Goal: Transaction & Acquisition: Purchase product/service

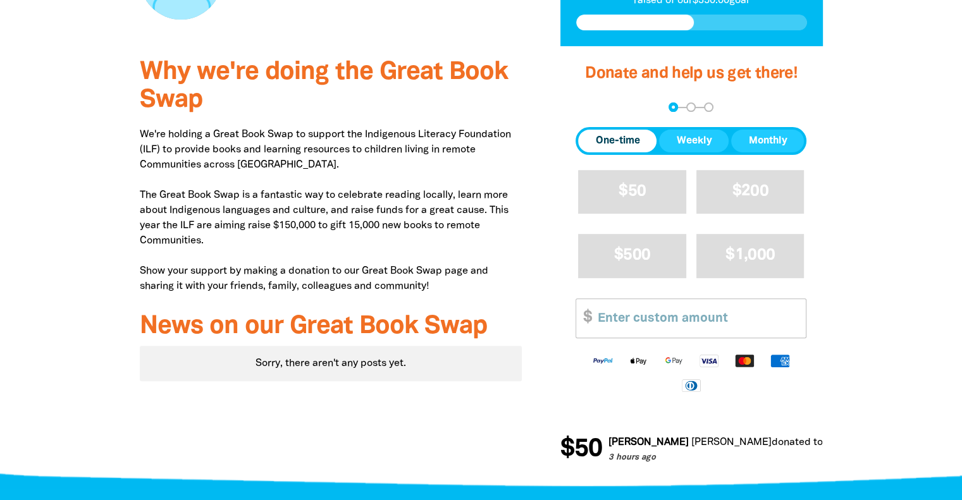
scroll to position [336, 0]
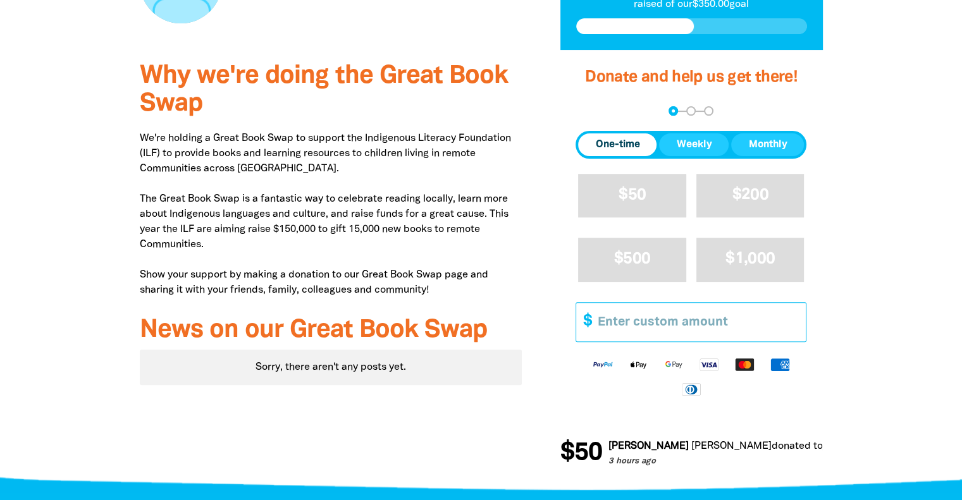
click at [656, 317] on input "Other Amount" at bounding box center [697, 322] width 217 height 39
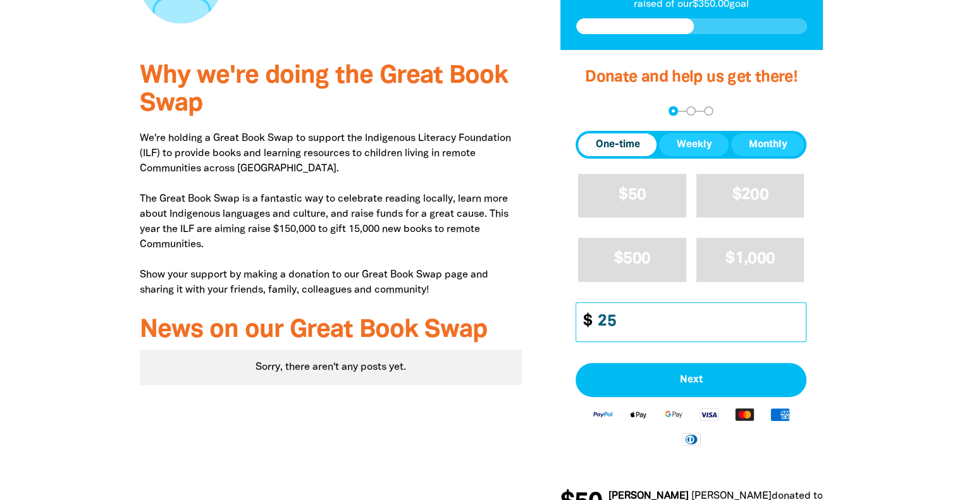
type input "25"
click at [885, 233] on div at bounding box center [481, 293] width 962 height 486
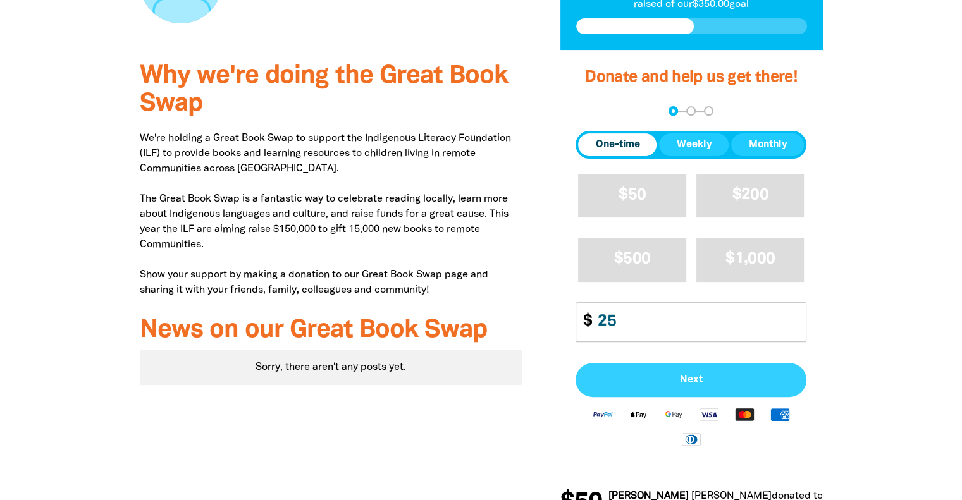
click at [675, 387] on button "Next" at bounding box center [691, 380] width 231 height 34
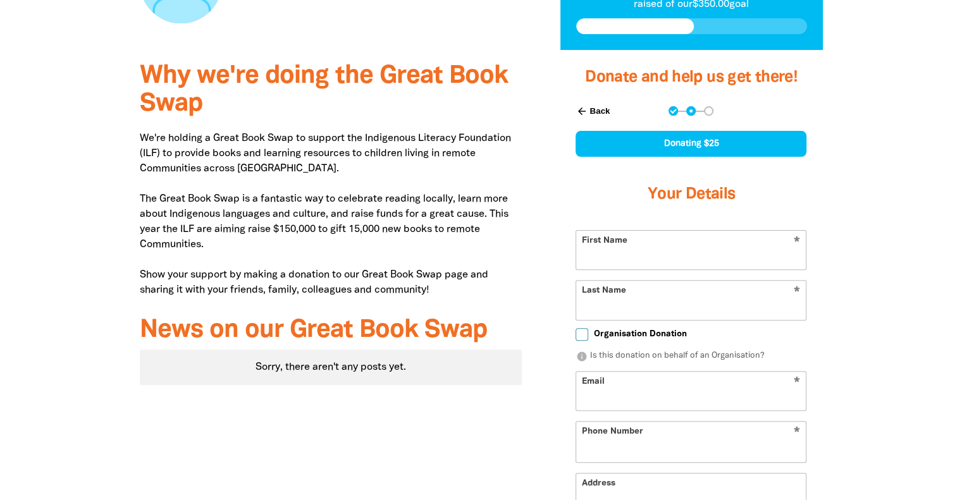
click at [739, 252] on input "First Name" at bounding box center [691, 250] width 230 height 39
type input "[PERSON_NAME]"
type input "[DOMAIN_NAME][EMAIL_ADDRESS][PERSON_NAME][DOMAIN_NAME]"
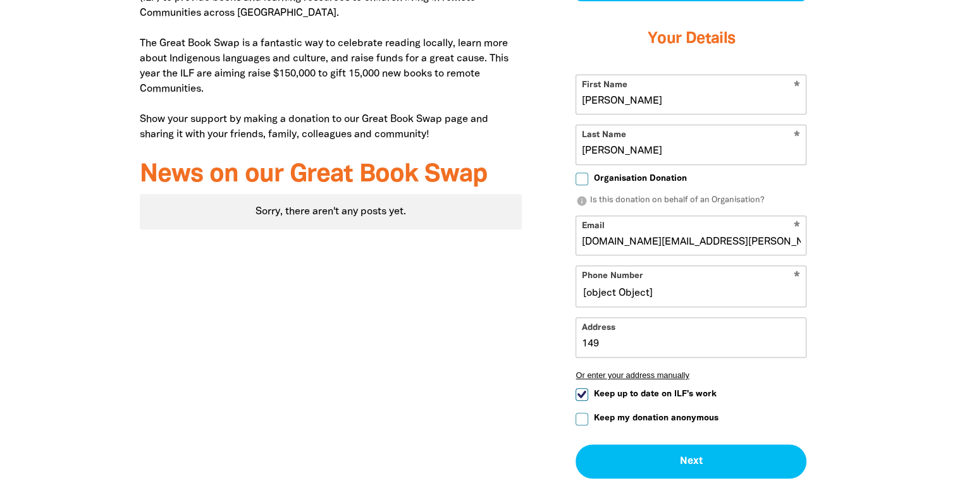
scroll to position [526, 0]
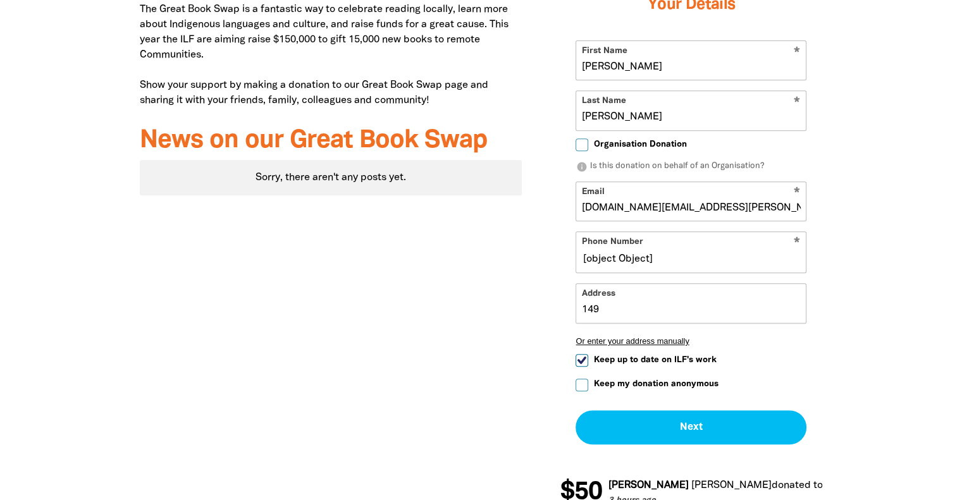
drag, startPoint x: 620, startPoint y: 306, endPoint x: 572, endPoint y: 308, distance: 48.1
click at [572, 308] on div "arrow_back Back Step 1 Step 2 Step 3 Donating $25 Your Details * First Name [PE…" at bounding box center [691, 180] width 262 height 559
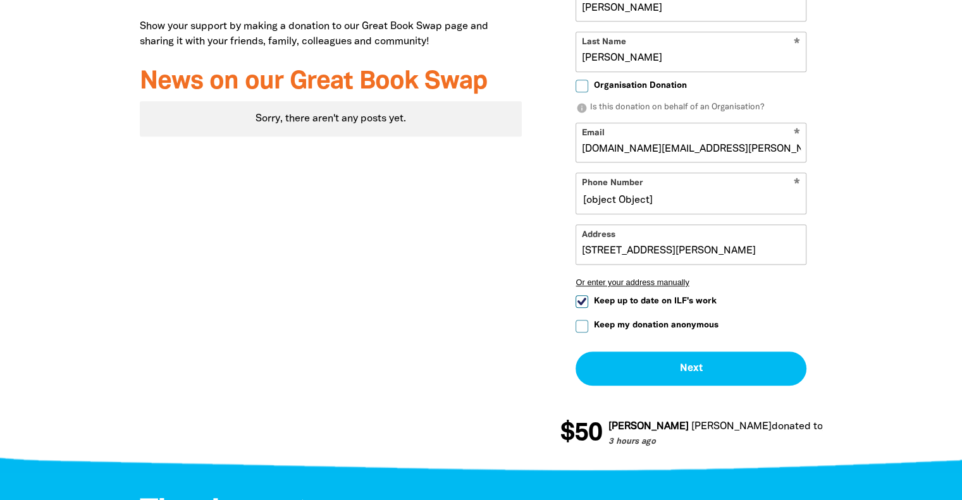
scroll to position [589, 0]
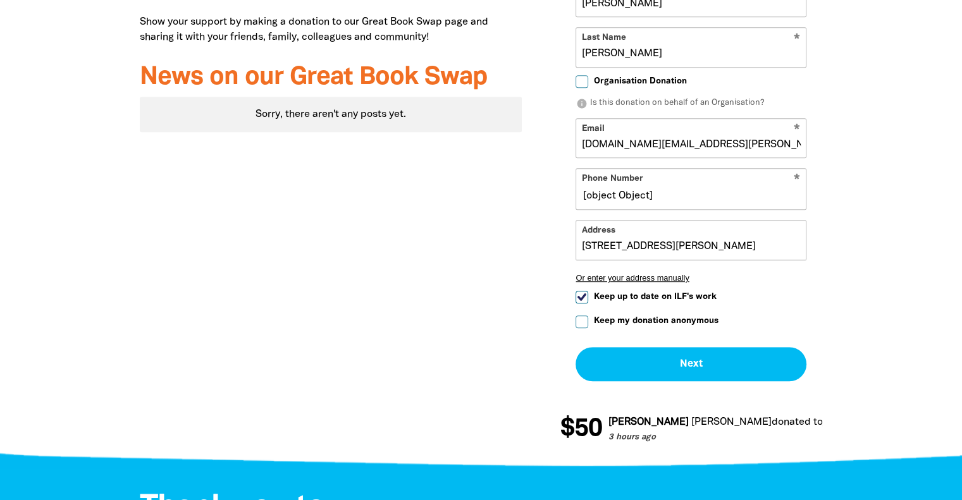
type input "[STREET_ADDRESS][PERSON_NAME]"
click at [582, 322] on input "Keep my donation anonymous" at bounding box center [582, 322] width 13 height 13
click at [581, 321] on input "Keep my donation anonymous" at bounding box center [582, 321] width 13 height 13
checkbox input "false"
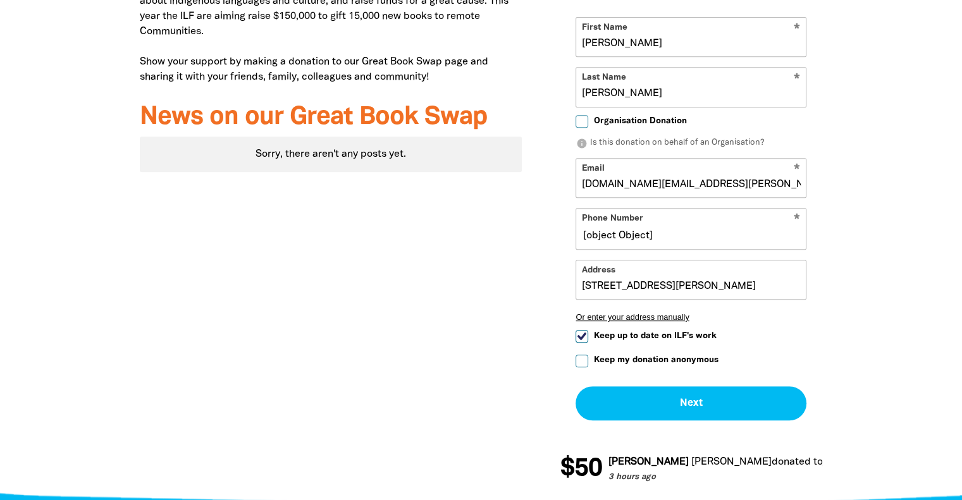
scroll to position [587, 0]
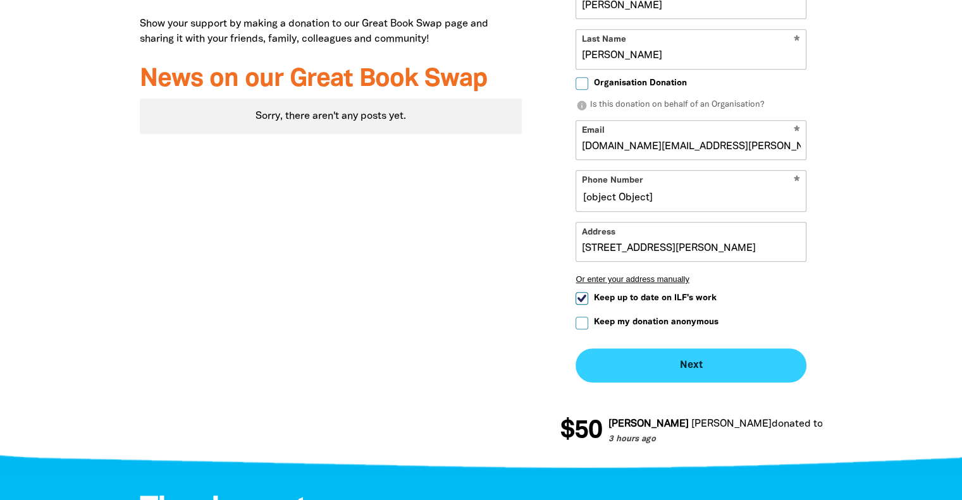
click at [728, 371] on button "Next chevron_right" at bounding box center [691, 365] width 231 height 34
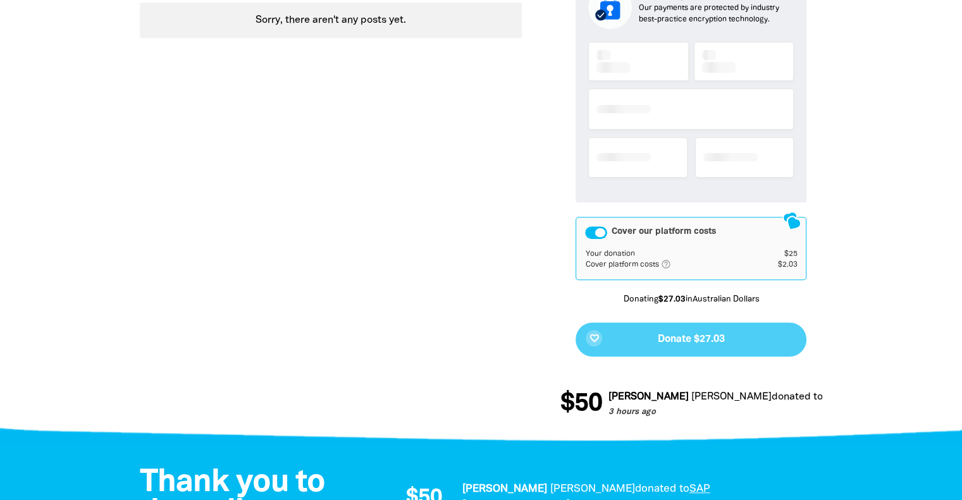
scroll to position [769, 0]
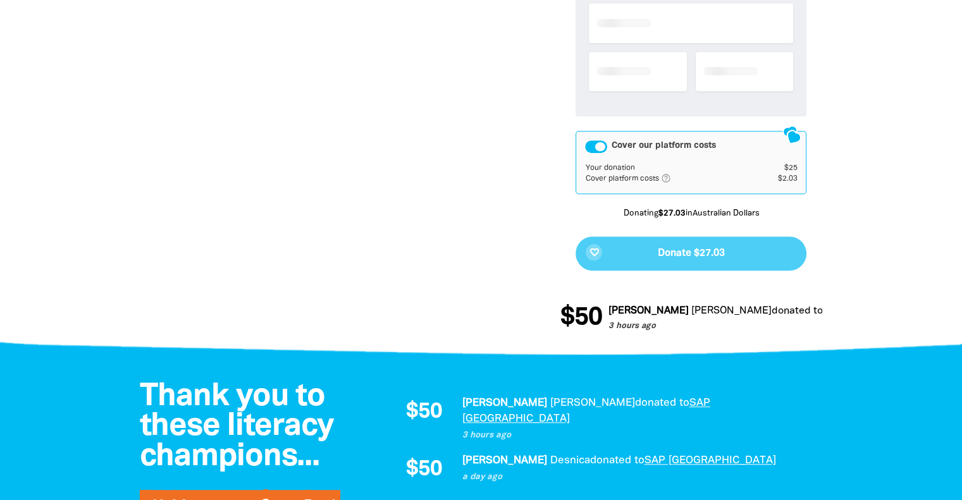
click at [708, 258] on div "favorite_border Donate $27.03" at bounding box center [691, 254] width 231 height 34
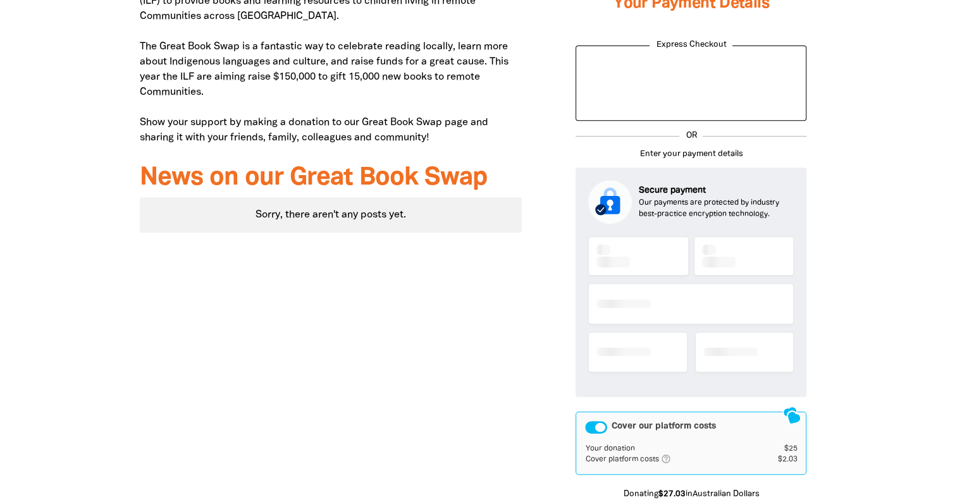
scroll to position [551, 0]
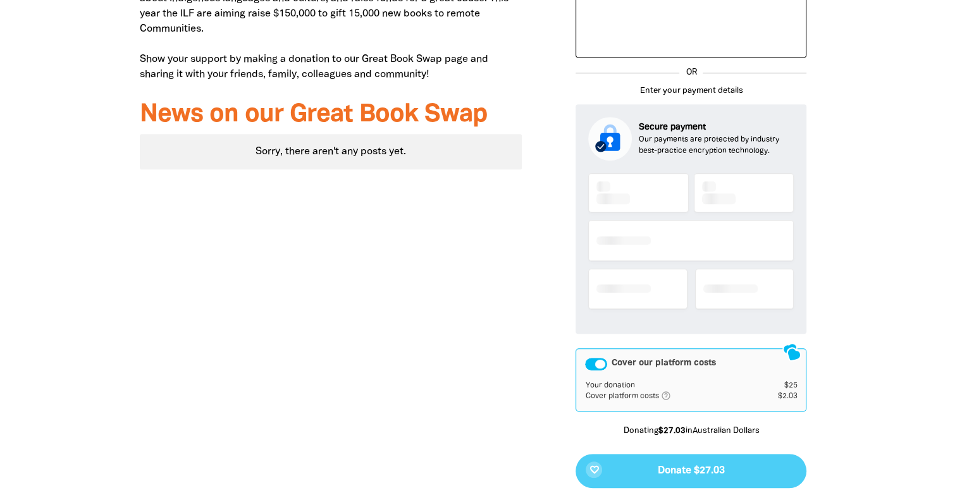
click at [648, 185] on div at bounding box center [691, 246] width 206 height 151
